Goal: Book appointment/travel/reservation

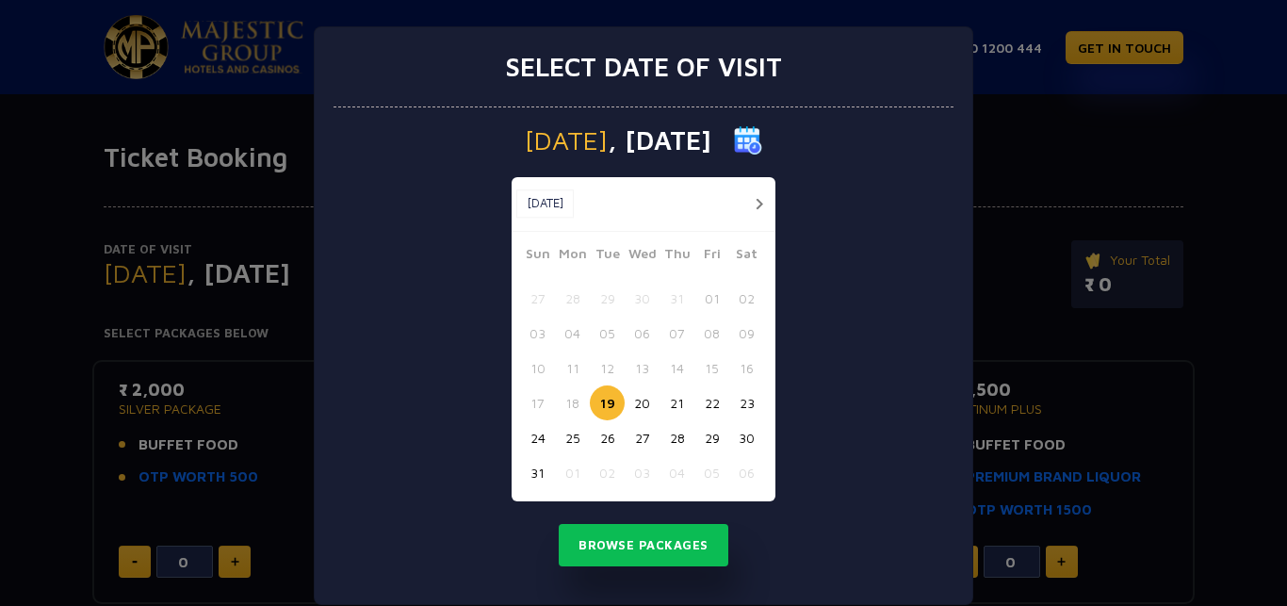
scroll to position [26, 0]
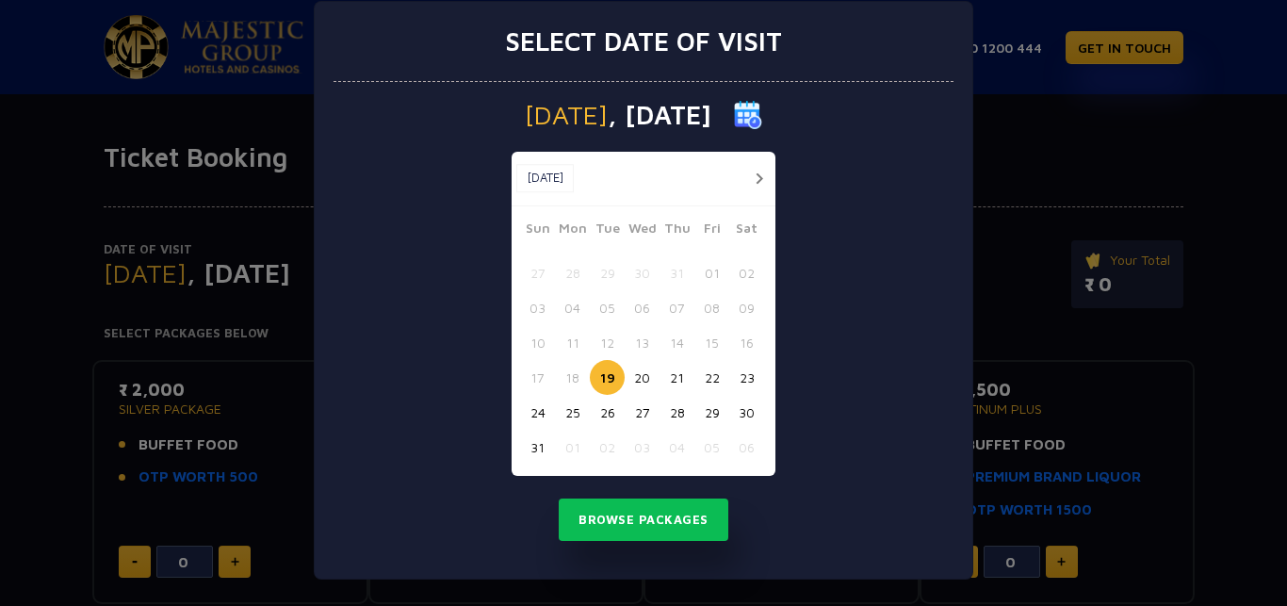
click at [754, 178] on button "button" at bounding box center [759, 179] width 24 height 24
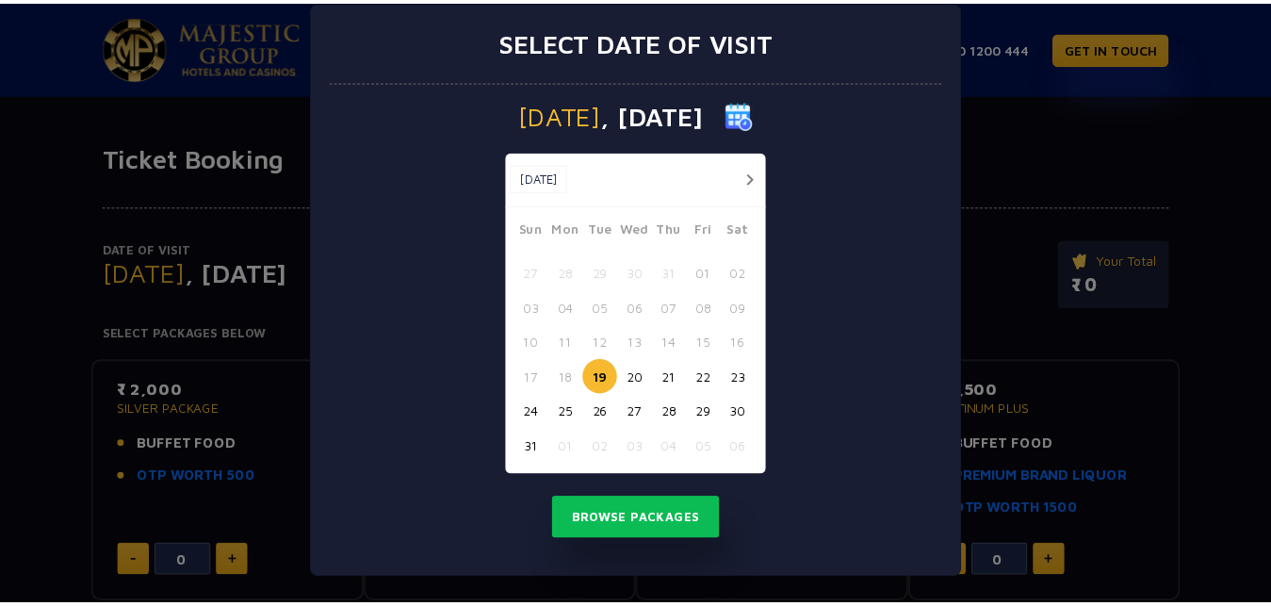
scroll to position [0, 0]
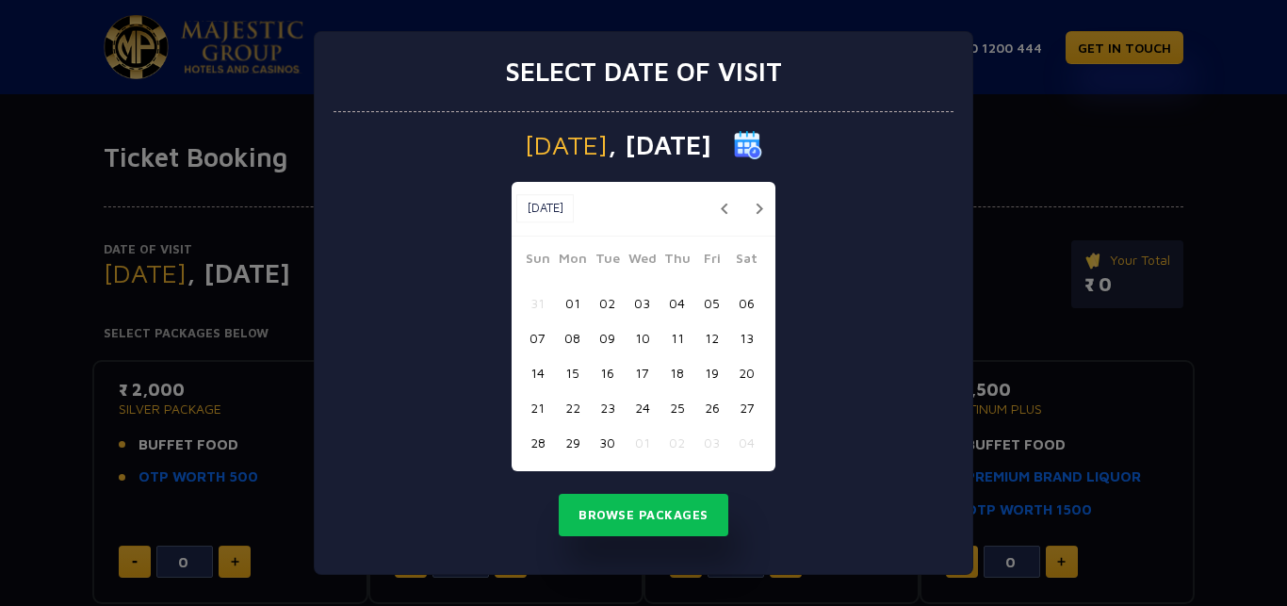
click at [758, 208] on button "button" at bounding box center [759, 209] width 24 height 24
click at [759, 208] on button "button" at bounding box center [759, 209] width 24 height 24
click at [761, 208] on button "button" at bounding box center [759, 209] width 24 height 24
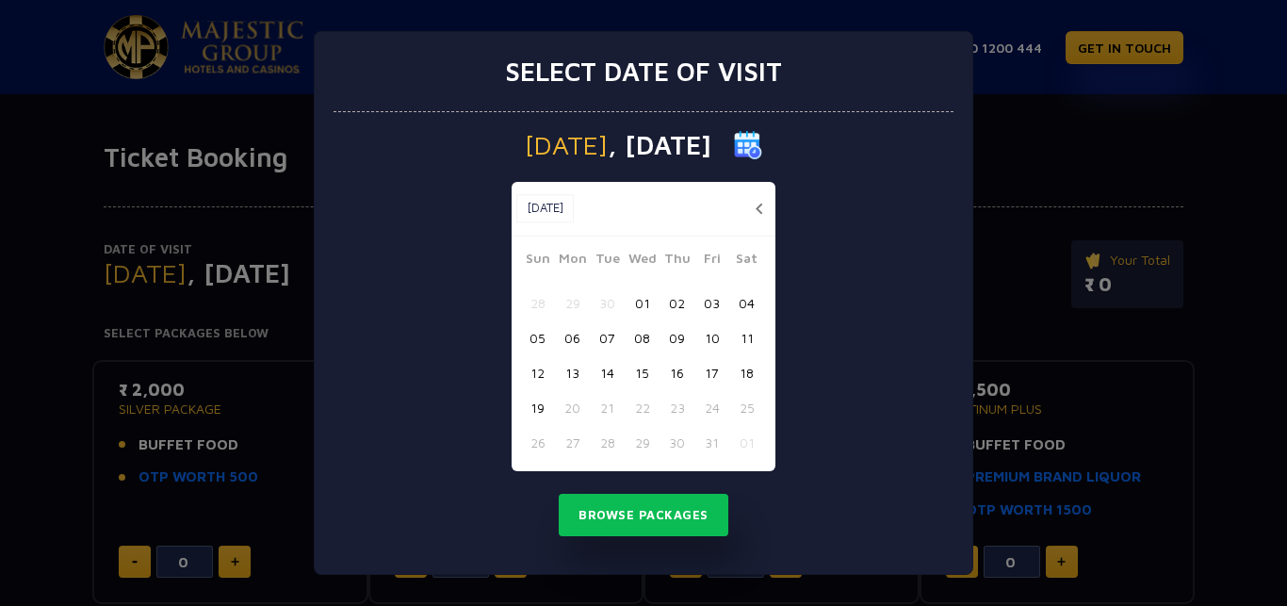
click at [679, 364] on button "16" at bounding box center [676, 372] width 35 height 35
click at [644, 512] on button "Browse Packages" at bounding box center [644, 515] width 170 height 43
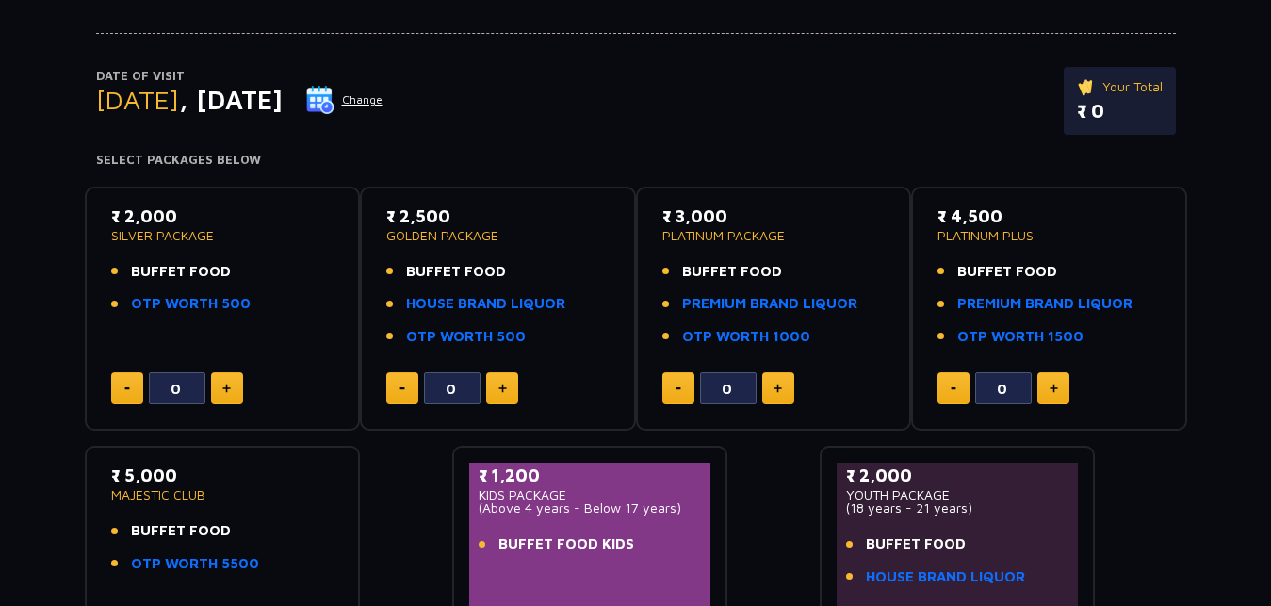
scroll to position [177, 0]
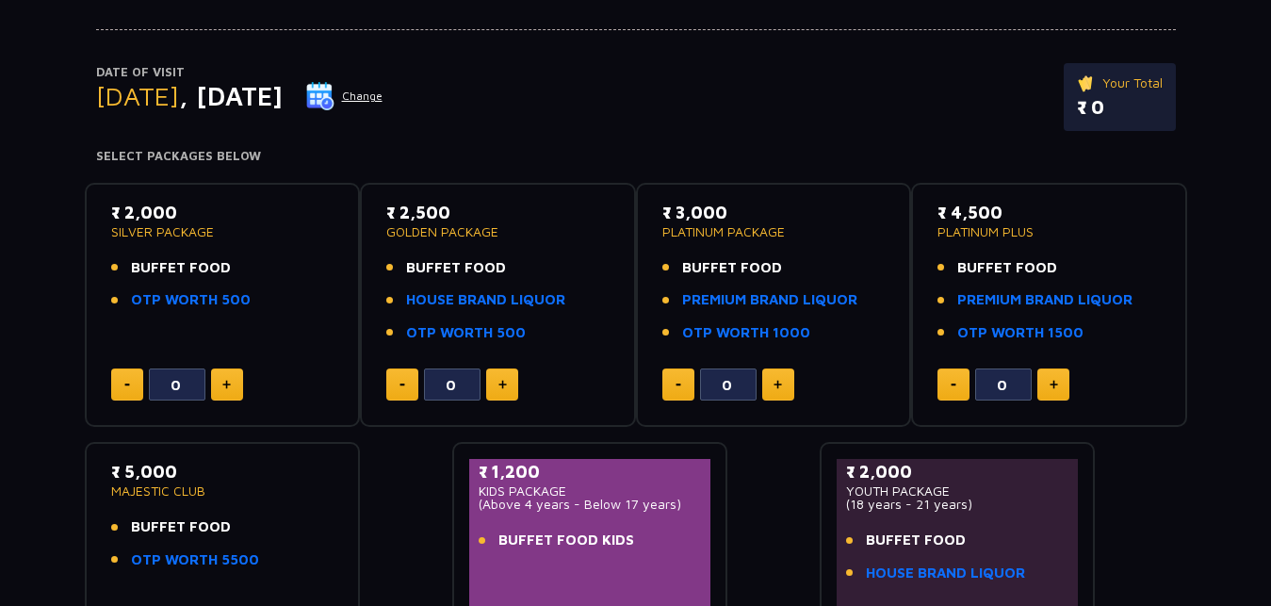
click at [383, 94] on button "Change" at bounding box center [344, 96] width 78 height 30
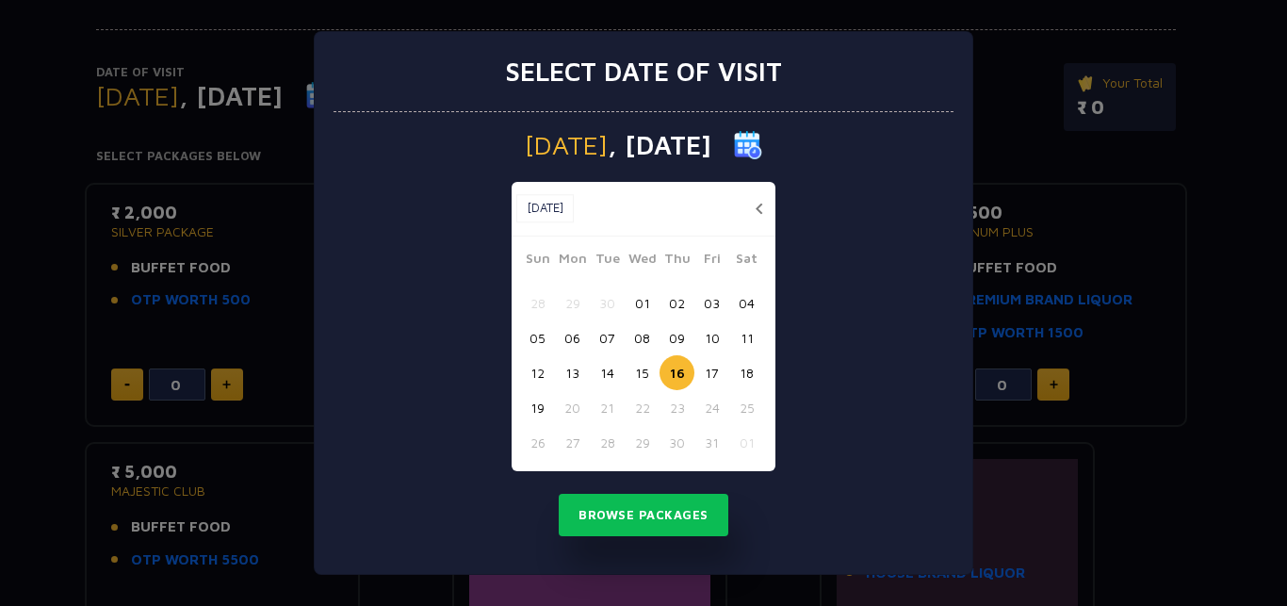
click at [758, 206] on button "button" at bounding box center [759, 209] width 24 height 24
click at [986, 76] on div "Select date of visit [DATE] [DATE] [DATE] Sun Mon Tue Wed Thu Fri Sat 31 01 02 …" at bounding box center [643, 303] width 1287 height 606
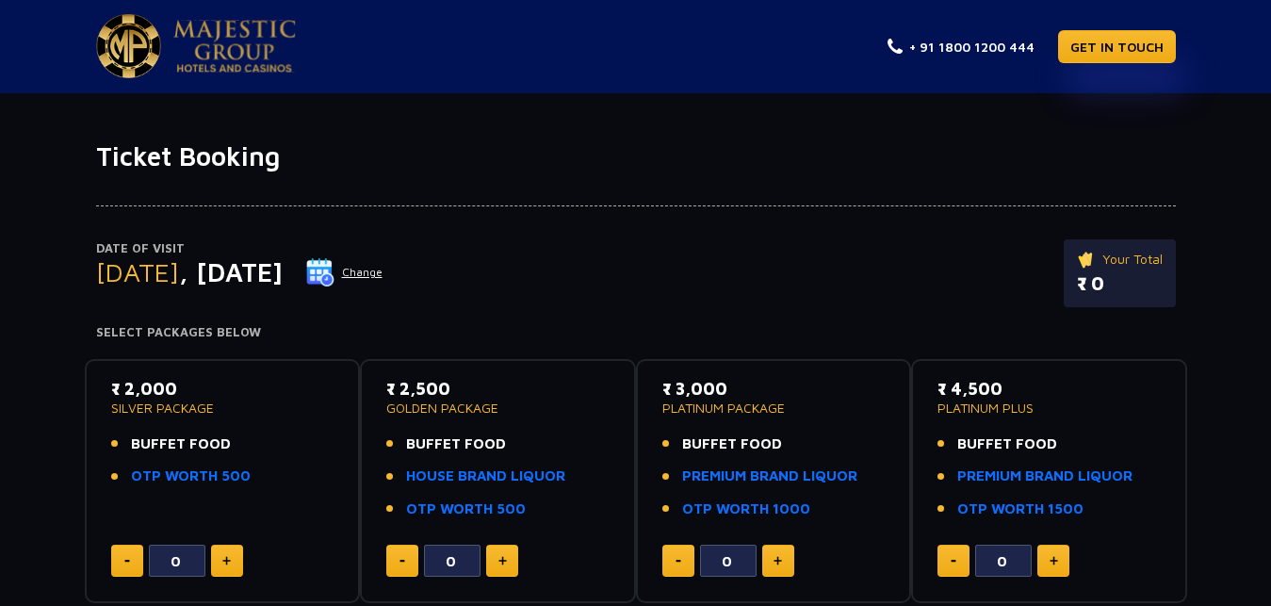
scroll to position [0, 0]
